Goal: Information Seeking & Learning: Learn about a topic

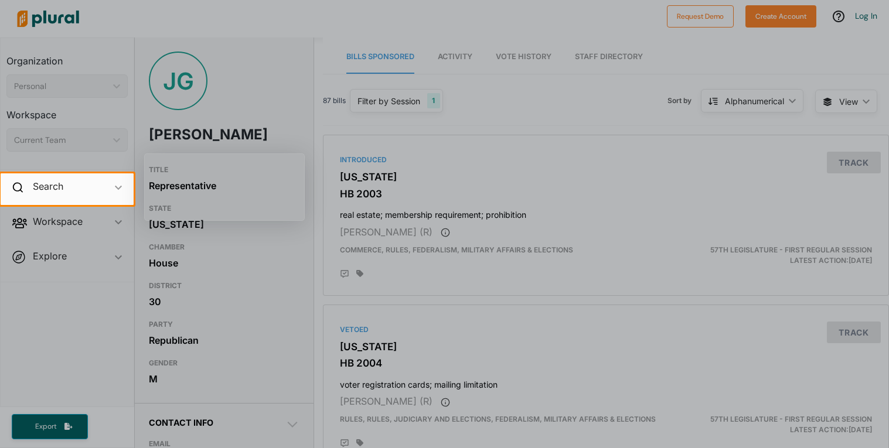
click at [281, 111] on div at bounding box center [444, 86] width 889 height 173
click at [109, 185] on div "Search ic_keyboard_arrow_down" at bounding box center [67, 189] width 133 height 32
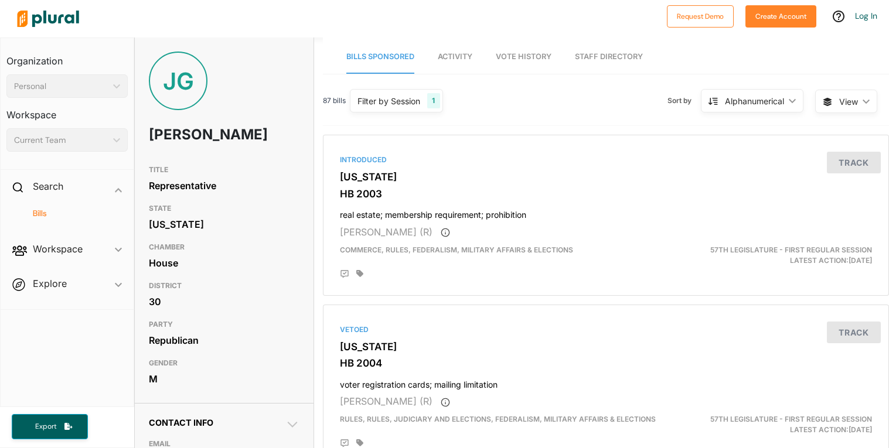
click at [102, 214] on h4 "Bills" at bounding box center [70, 213] width 104 height 11
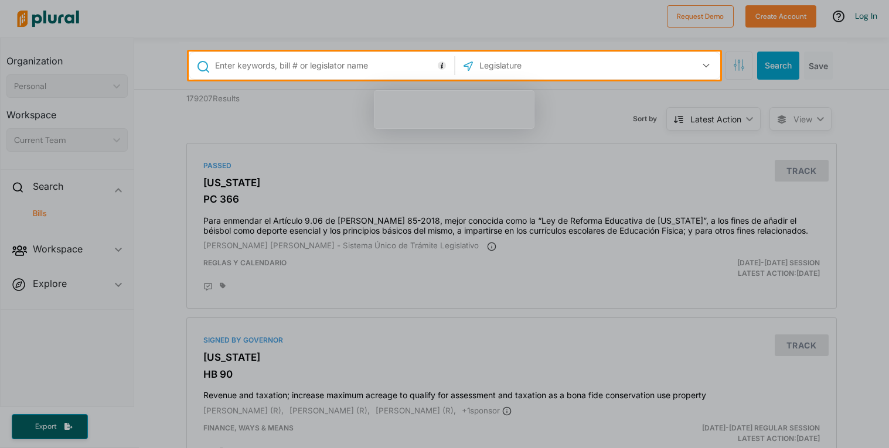
click at [281, 255] on div at bounding box center [444, 264] width 889 height 368
click at [397, 169] on div at bounding box center [444, 264] width 889 height 368
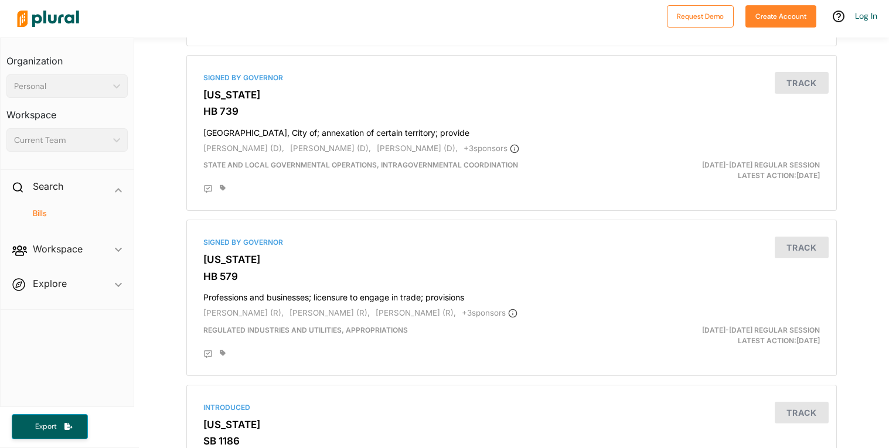
scroll to position [429, 0]
click at [109, 179] on div "Search ic_keyboard_arrow_down" at bounding box center [67, 189] width 133 height 32
click at [83, 88] on div "Personal" at bounding box center [61, 86] width 94 height 12
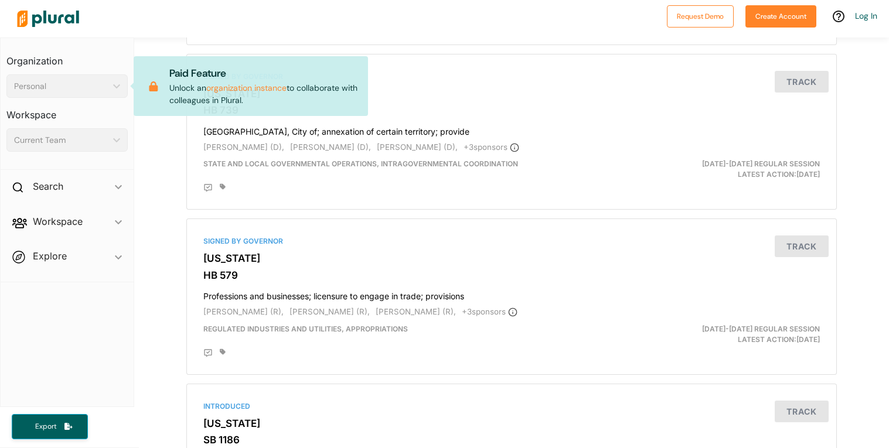
click at [83, 88] on div "Personal" at bounding box center [61, 86] width 94 height 12
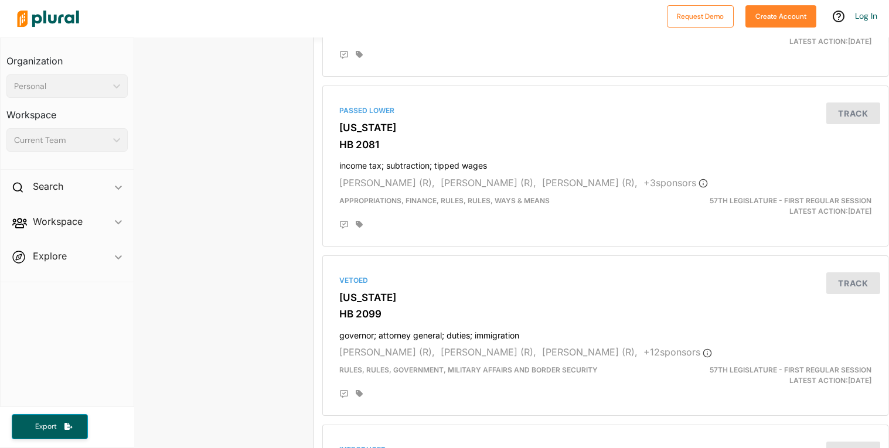
scroll to position [1237, 1]
click at [84, 197] on div "Search ic_keyboard_arrow_down" at bounding box center [67, 189] width 133 height 32
click at [81, 215] on h4 "Bills" at bounding box center [70, 213] width 104 height 11
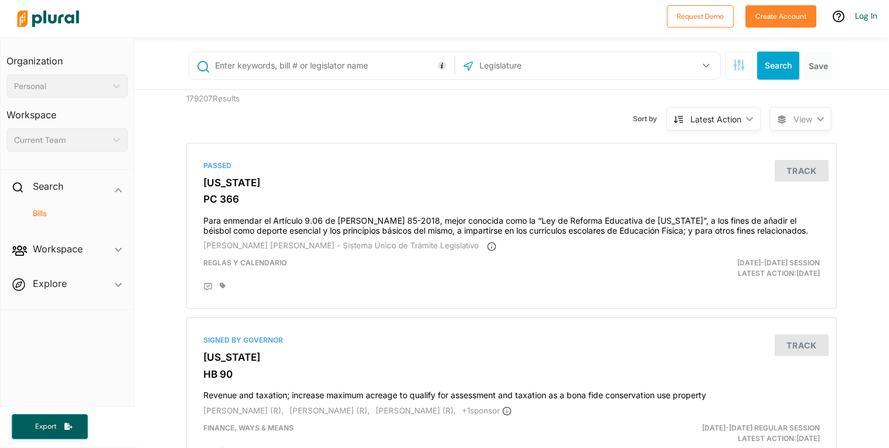
click at [359, 68] on input "text" at bounding box center [332, 65] width 237 height 22
type input "John Gillette"
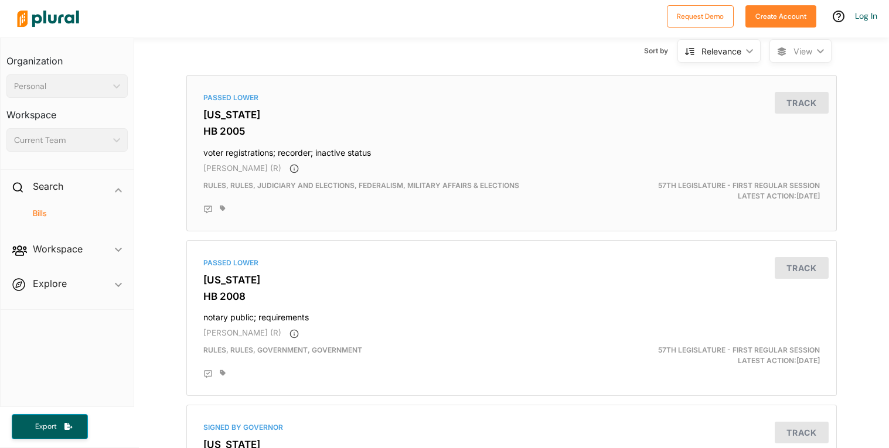
scroll to position [72, 0]
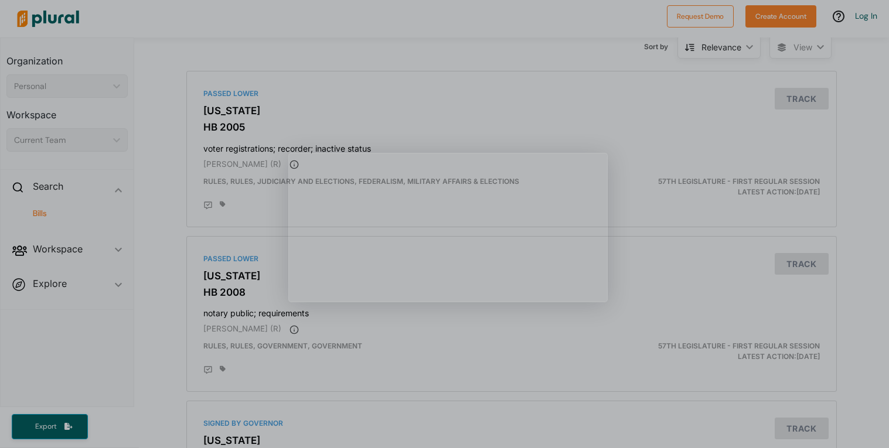
click at [541, 132] on div "Product tour overlay" at bounding box center [444, 224] width 889 height 448
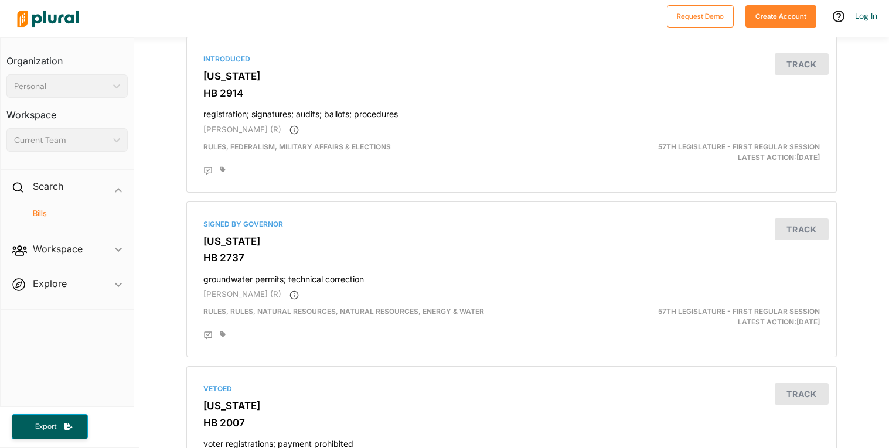
scroll to position [769, 0]
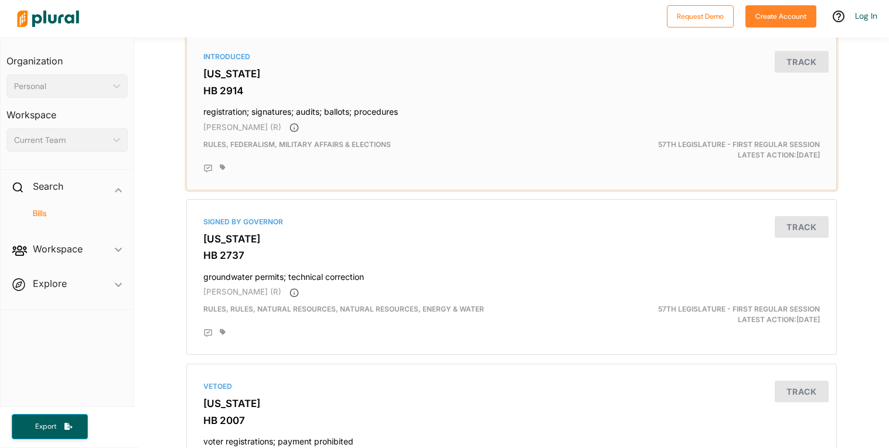
click at [310, 149] on span "Rules, Federalism, Military Affairs & Elections" at bounding box center [296, 144] width 187 height 9
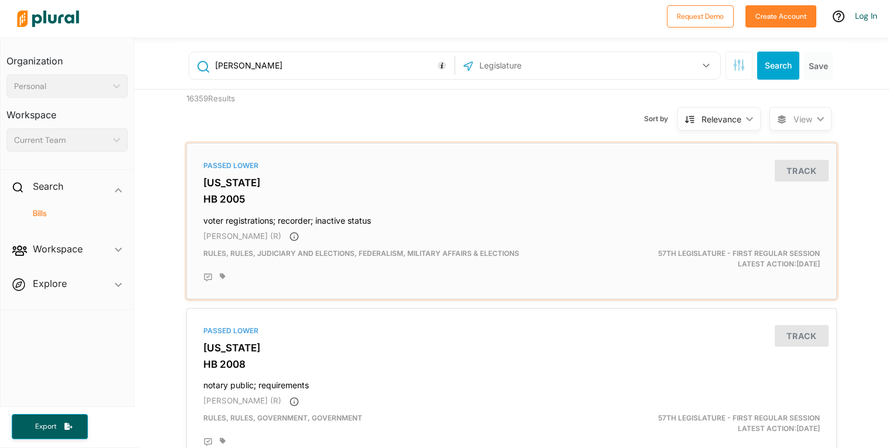
click at [397, 218] on h4 "voter registrations; recorder; inactive status" at bounding box center [511, 218] width 616 height 16
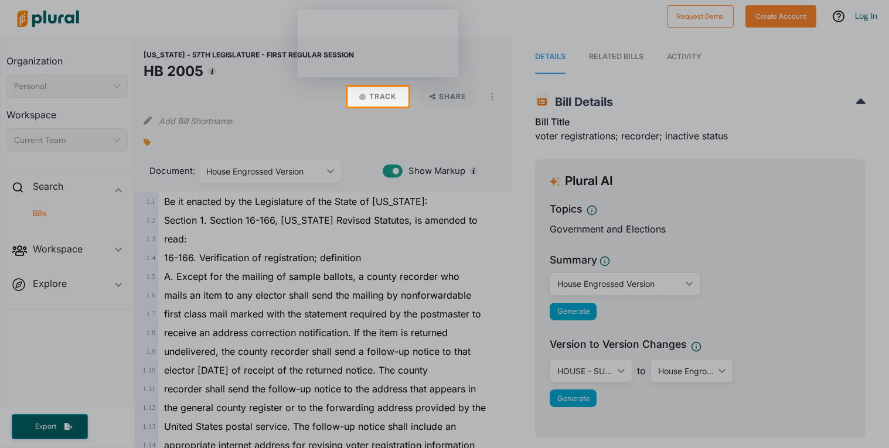
click at [393, 121] on div at bounding box center [444, 278] width 889 height 342
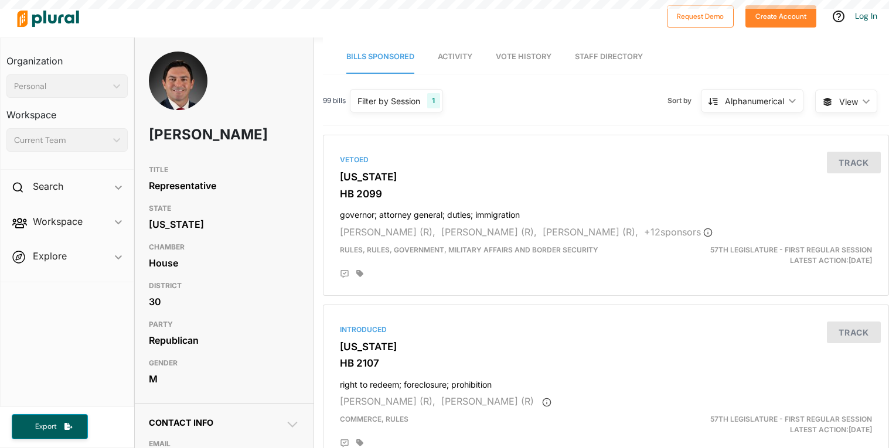
click at [187, 100] on img at bounding box center [178, 96] width 59 height 88
